Goal: Information Seeking & Learning: Check status

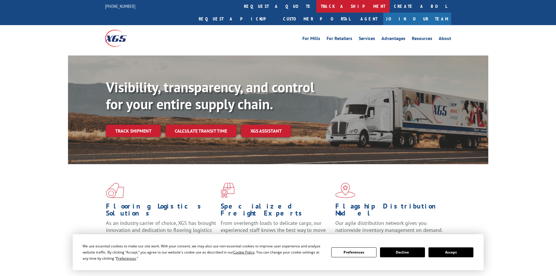
click at [316, 6] on link "track a shipment" at bounding box center [352, 6] width 73 height 13
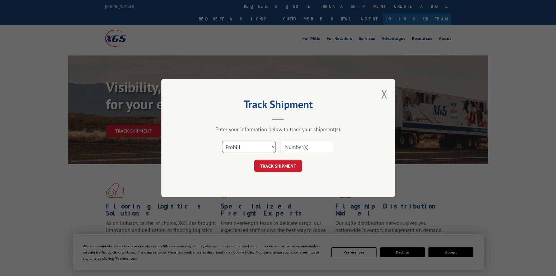
click at [260, 142] on select "Select category... Probill BOL PO" at bounding box center [249, 147] width 54 height 12
select select "bol"
click at [222, 141] on select "Select category... Probill BOL PO" at bounding box center [249, 147] width 54 height 12
click at [304, 143] on input at bounding box center [307, 147] width 54 height 12
paste input "5603959"
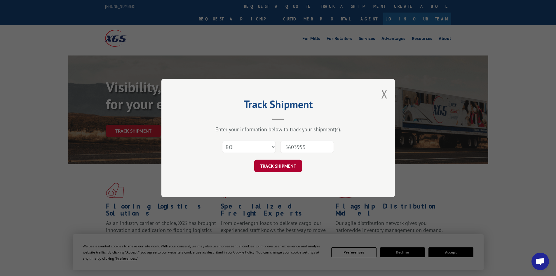
type input "5603959"
click at [283, 169] on button "TRACK SHIPMENT" at bounding box center [278, 166] width 48 height 12
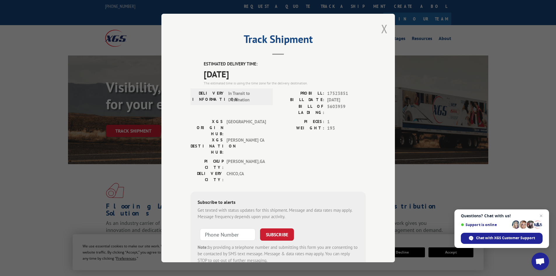
click at [382, 28] on button "Close modal" at bounding box center [384, 28] width 6 height 15
